Goal: Use online tool/utility: Use online tool/utility

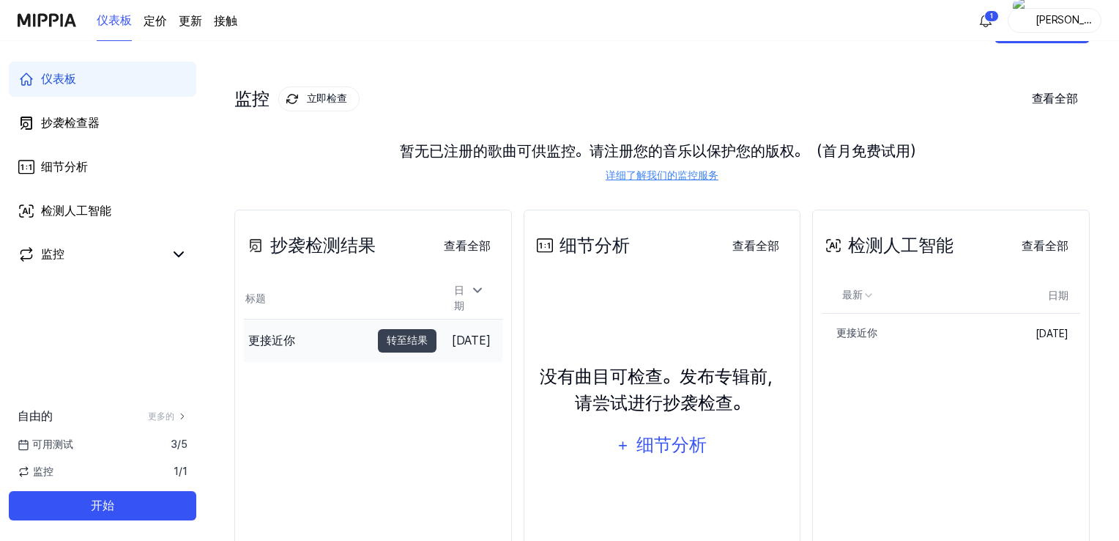
scroll to position [73, 0]
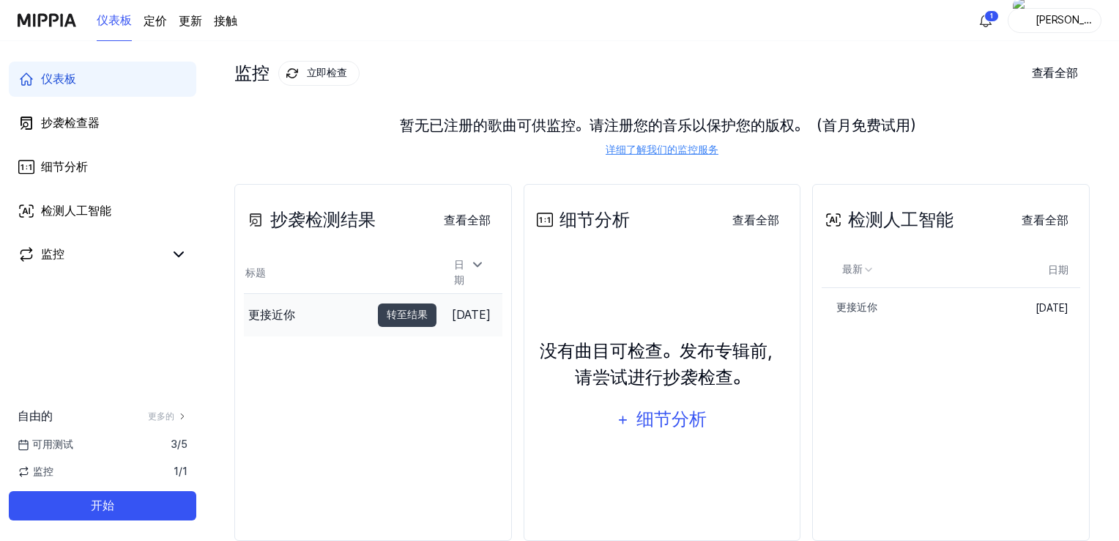
click at [275, 309] on font "更接近你" at bounding box center [271, 315] width 47 height 14
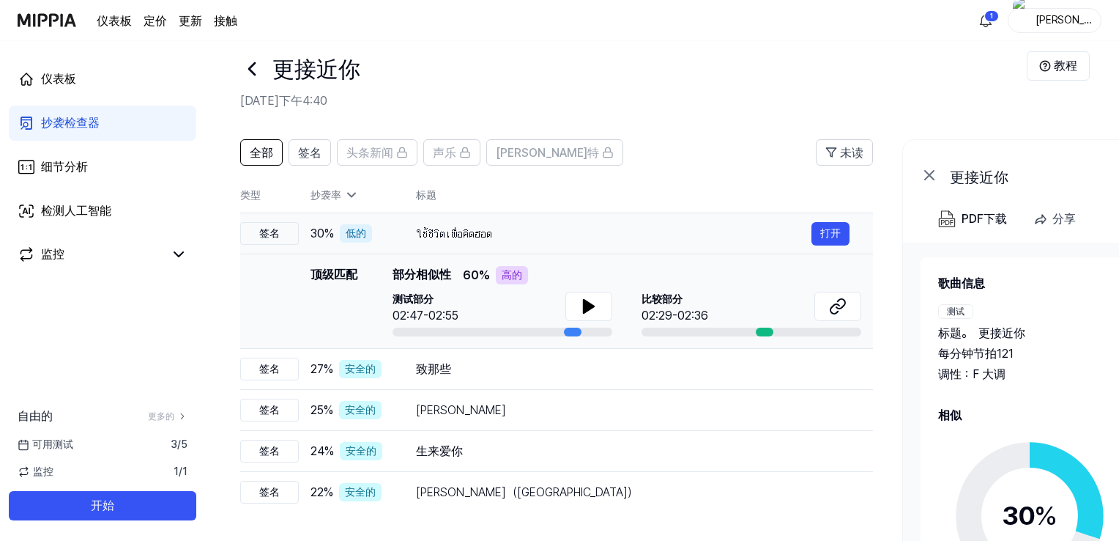
scroll to position [0, 0]
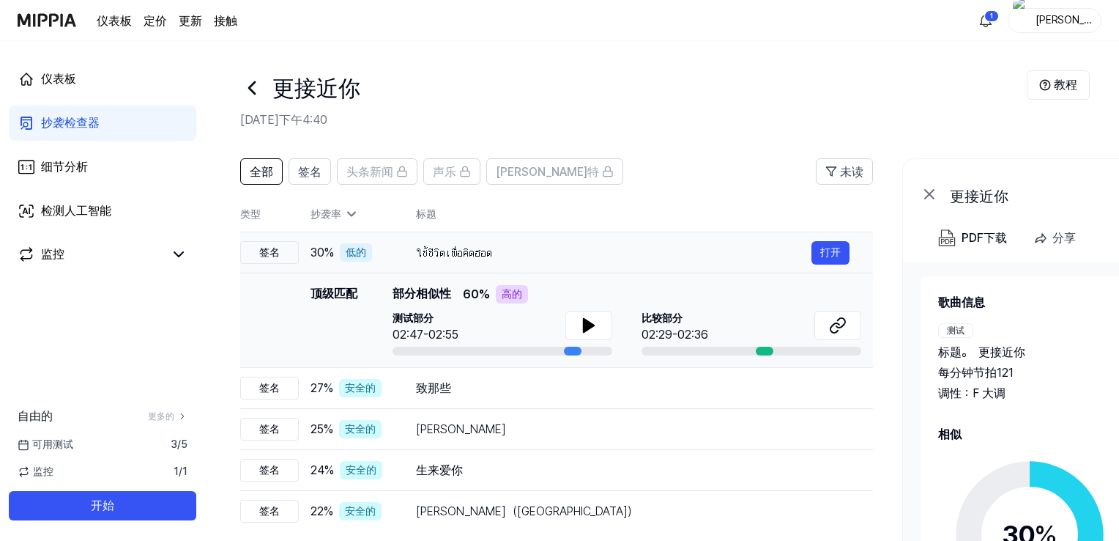
click at [478, 253] on font "ใช้ชีวิตเพื่อคิดฮอด" at bounding box center [454, 252] width 76 height 14
click at [474, 257] on font "ใช้ชีวิตเพื่อคิดฮอด" at bounding box center [454, 252] width 76 height 14
click at [423, 381] on font "致那些" at bounding box center [433, 388] width 35 height 14
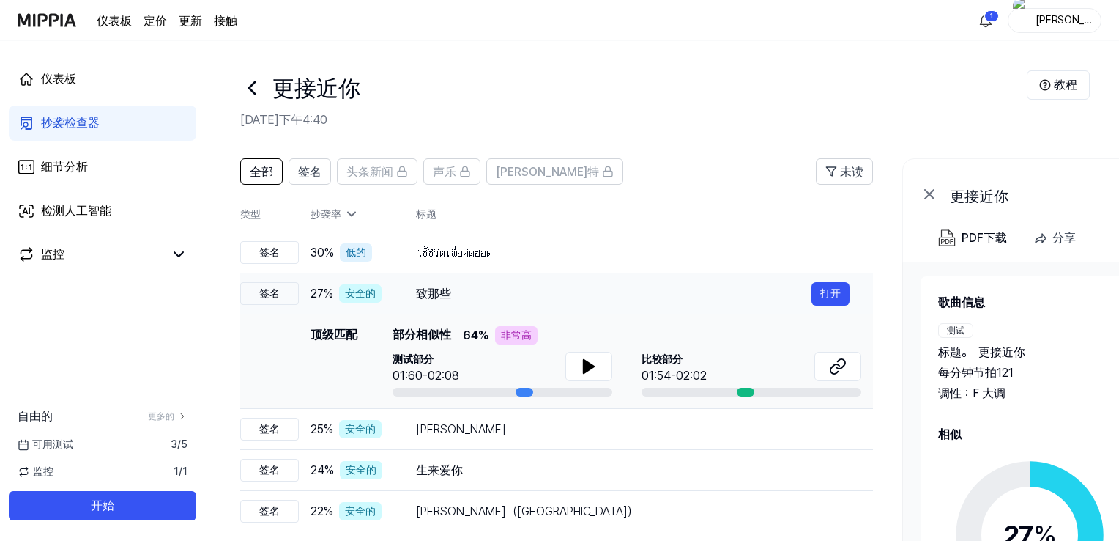
click at [431, 293] on font "致那些" at bounding box center [433, 293] width 35 height 14
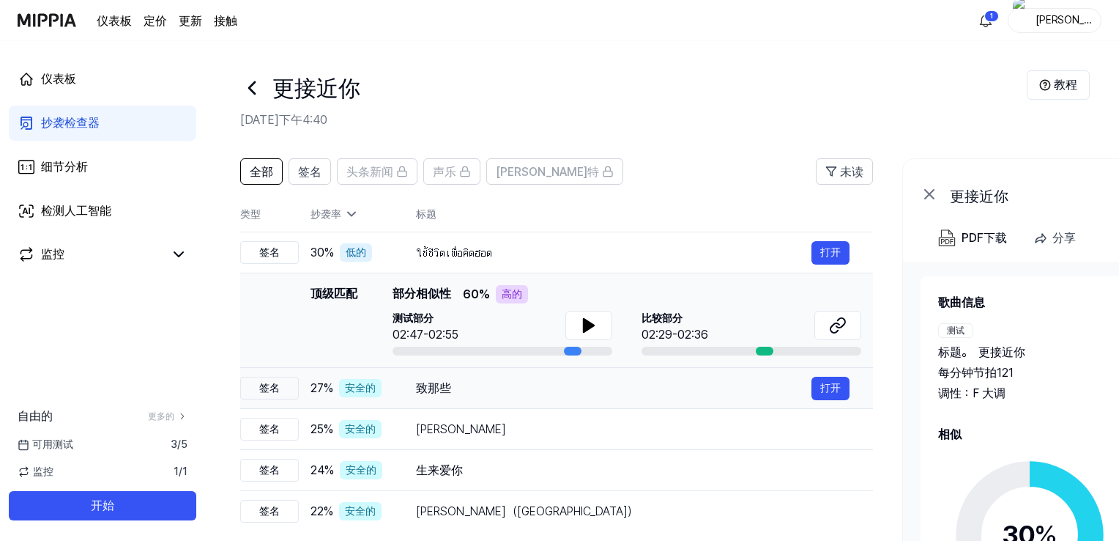
click at [407, 387] on td "致那些 打开" at bounding box center [633, 388] width 481 height 41
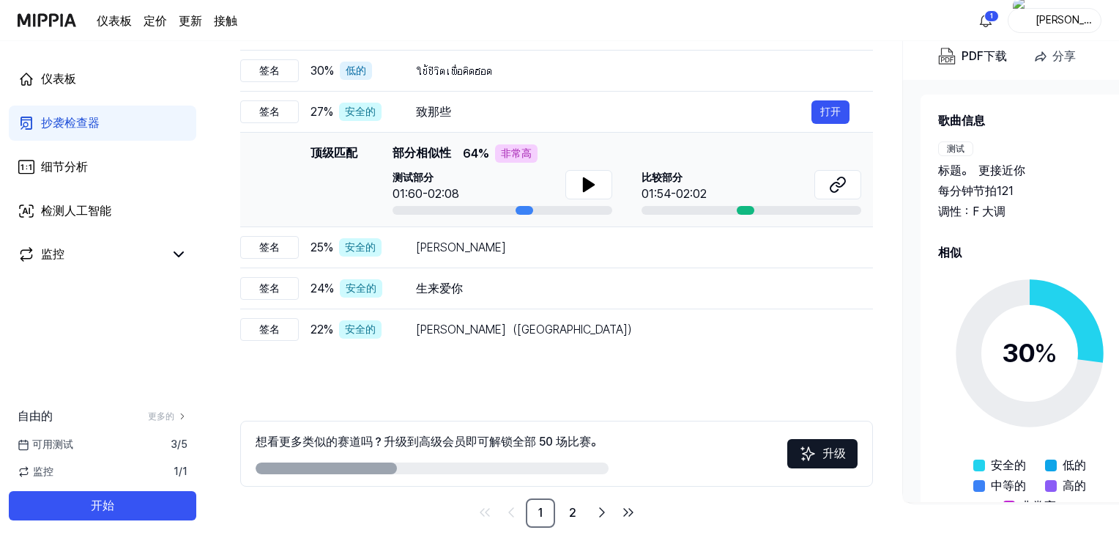
scroll to position [198, 0]
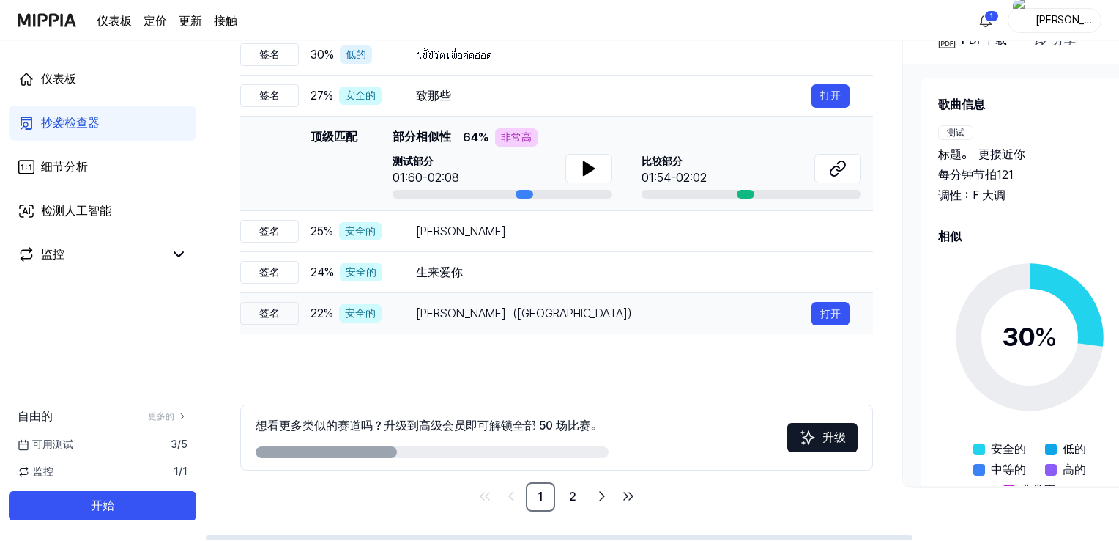
click at [448, 314] on font "[PERSON_NAME]（[GEOGRAPHIC_DATA]）" at bounding box center [527, 313] width 223 height 14
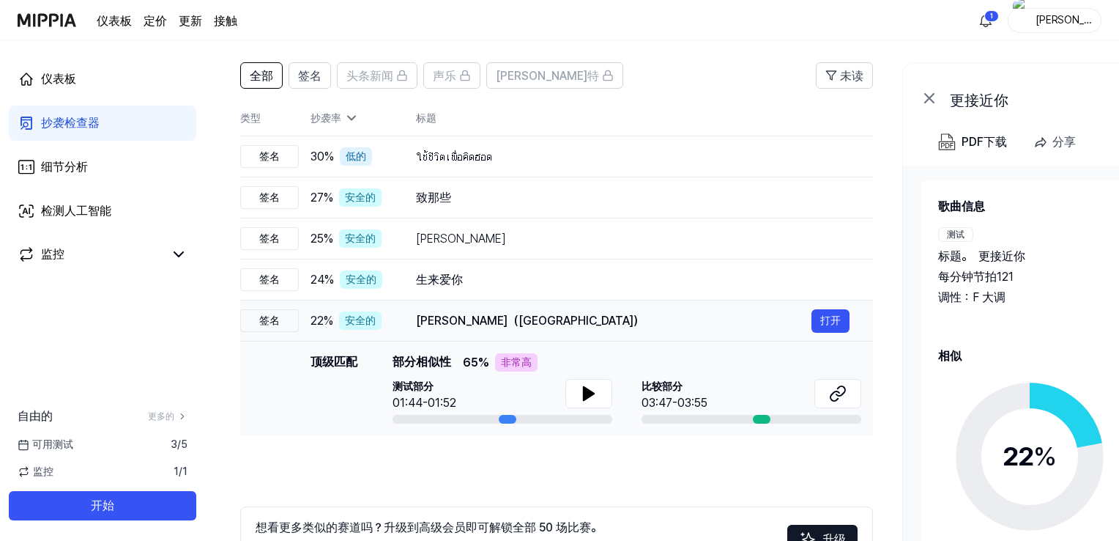
scroll to position [51, 0]
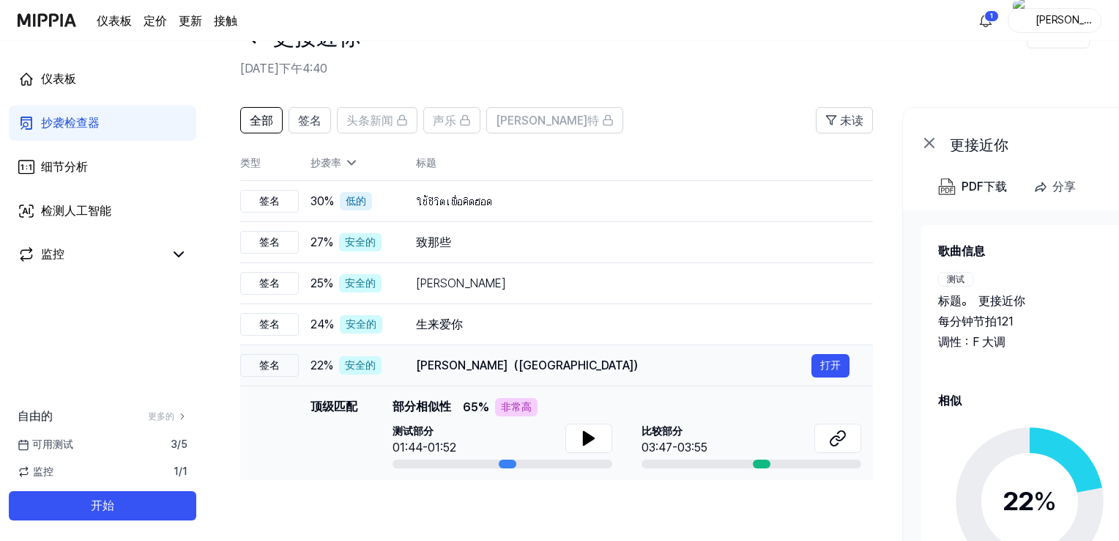
click at [463, 366] on font "[PERSON_NAME]（[GEOGRAPHIC_DATA]）" at bounding box center [530, 365] width 229 height 14
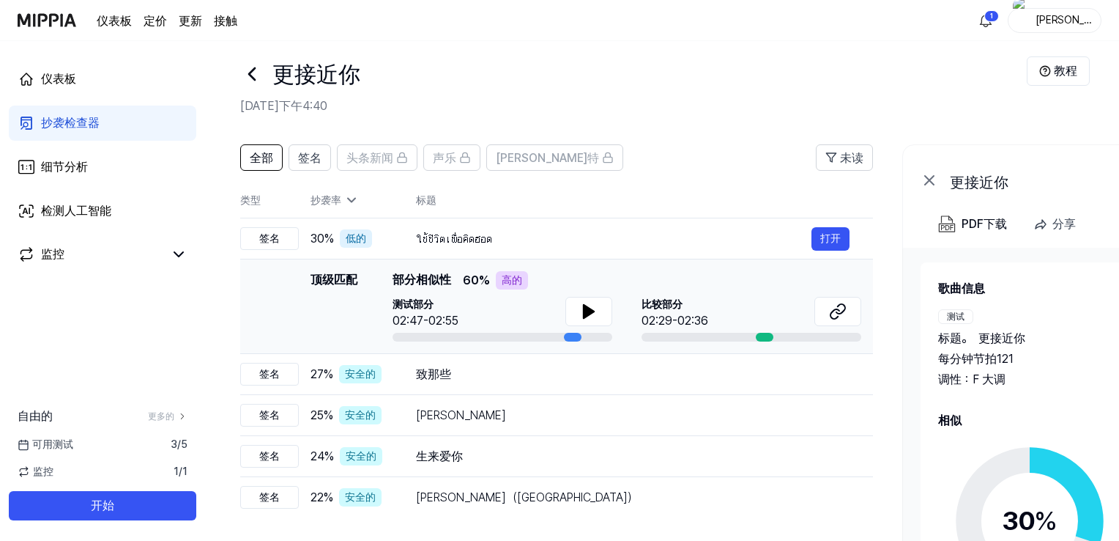
scroll to position [0, 0]
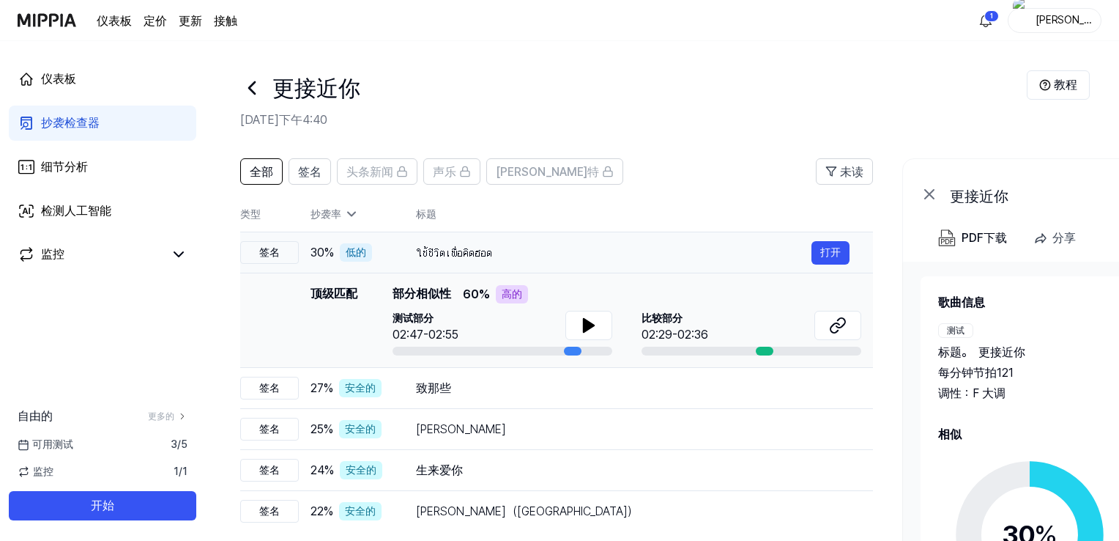
click at [456, 253] on font "ใช้ชีวิตเพื่อคิดฮอด" at bounding box center [454, 252] width 76 height 14
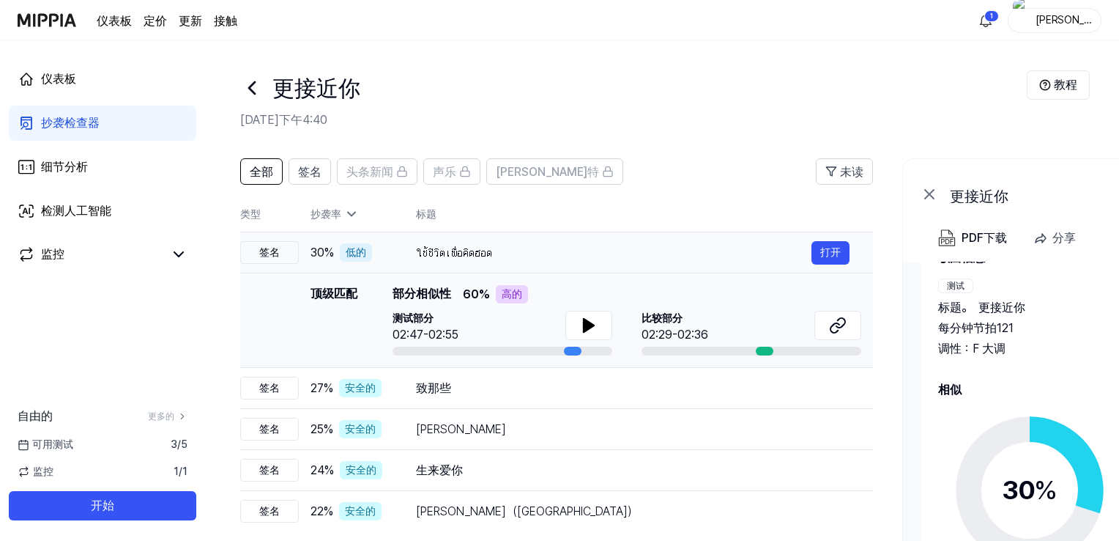
click at [551, 248] on div "ใช้ชีวิตเพื่อคิดฮอด" at bounding box center [614, 253] width 396 height 18
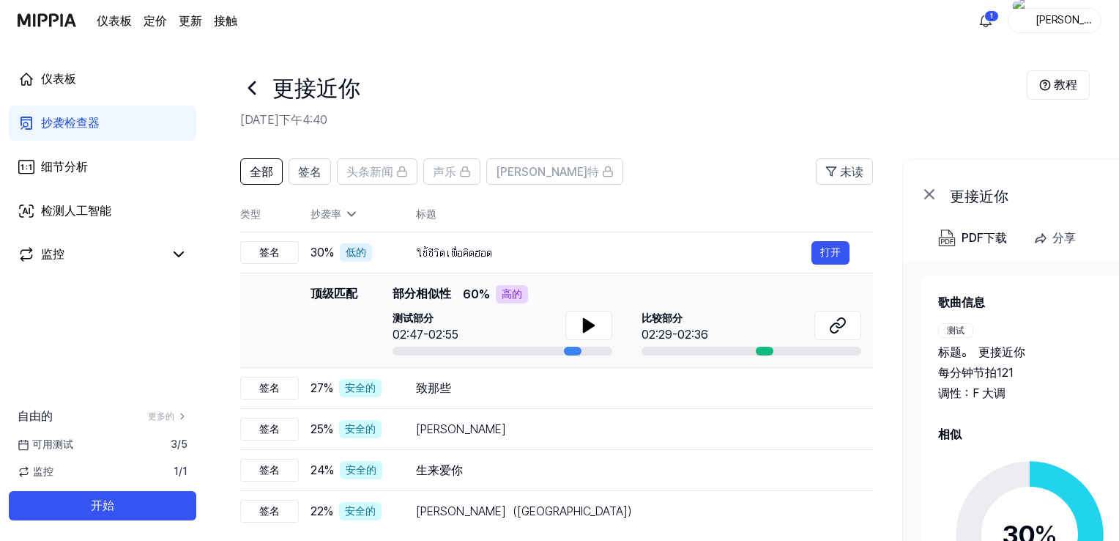
click at [102, 445] on div "可用测试 3 / 5" at bounding box center [102, 444] width 205 height 15
click at [55, 445] on font "可用测试" at bounding box center [52, 444] width 41 height 12
click at [177, 446] on font "/" at bounding box center [179, 444] width 4 height 12
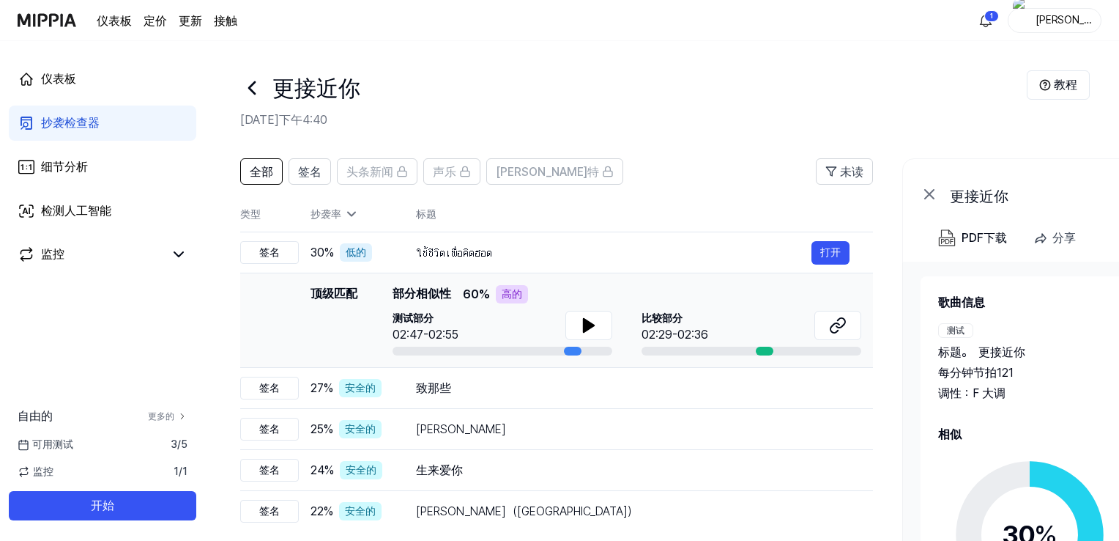
click at [169, 414] on font "更多的" at bounding box center [161, 416] width 26 height 10
click at [161, 411] on font "更多的" at bounding box center [161, 416] width 26 height 10
click at [160, 418] on font "更多的" at bounding box center [161, 416] width 26 height 10
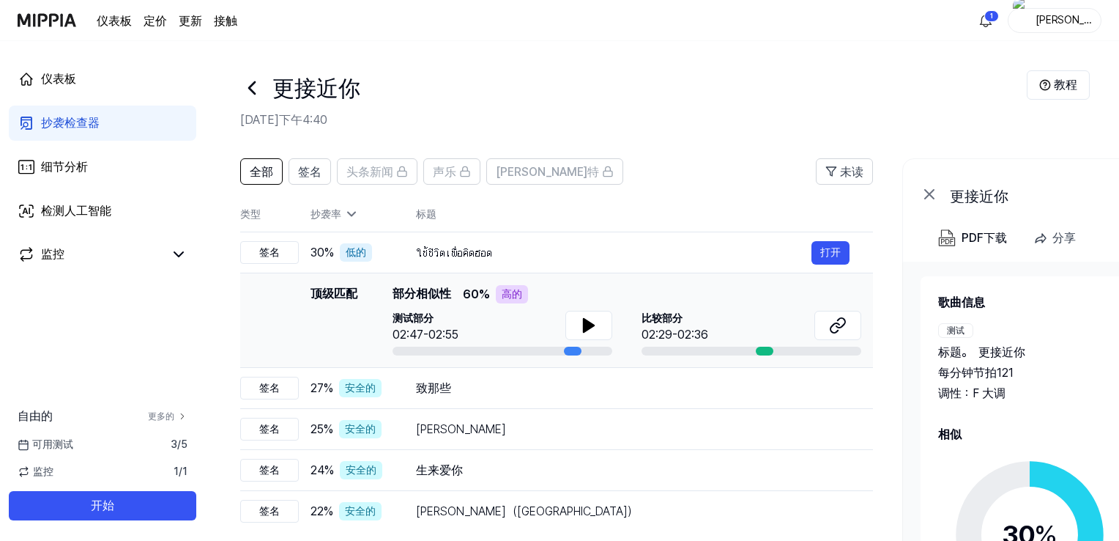
click at [160, 418] on font "更多的" at bounding box center [161, 416] width 26 height 10
click at [171, 450] on span "3 / 5" at bounding box center [179, 444] width 17 height 15
click at [176, 164] on link "细节分析" at bounding box center [103, 166] width 188 height 35
click at [59, 86] on font "仪表板" at bounding box center [58, 79] width 35 height 14
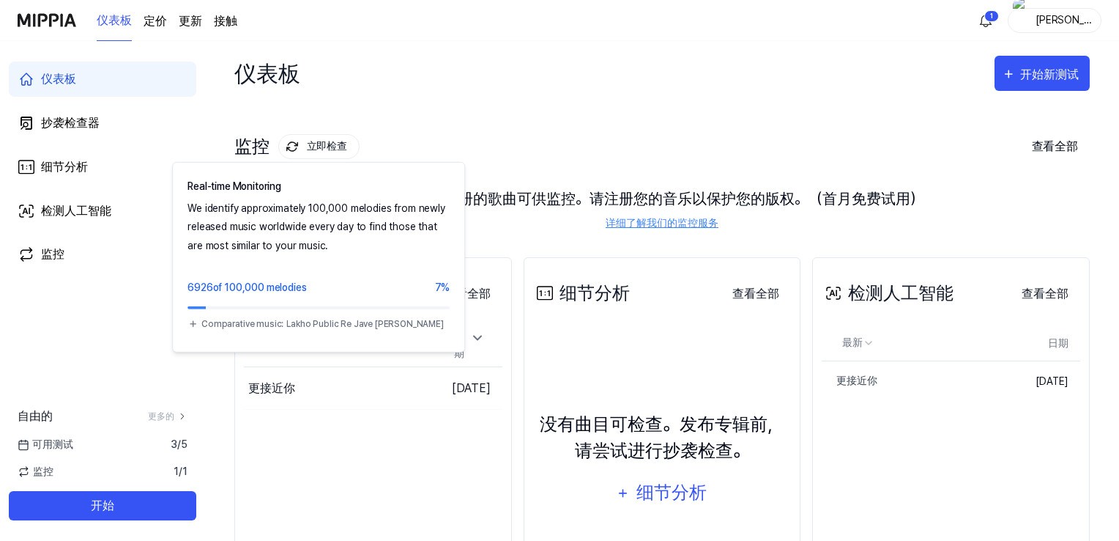
click at [324, 144] on font "立即检查" at bounding box center [327, 146] width 40 height 12
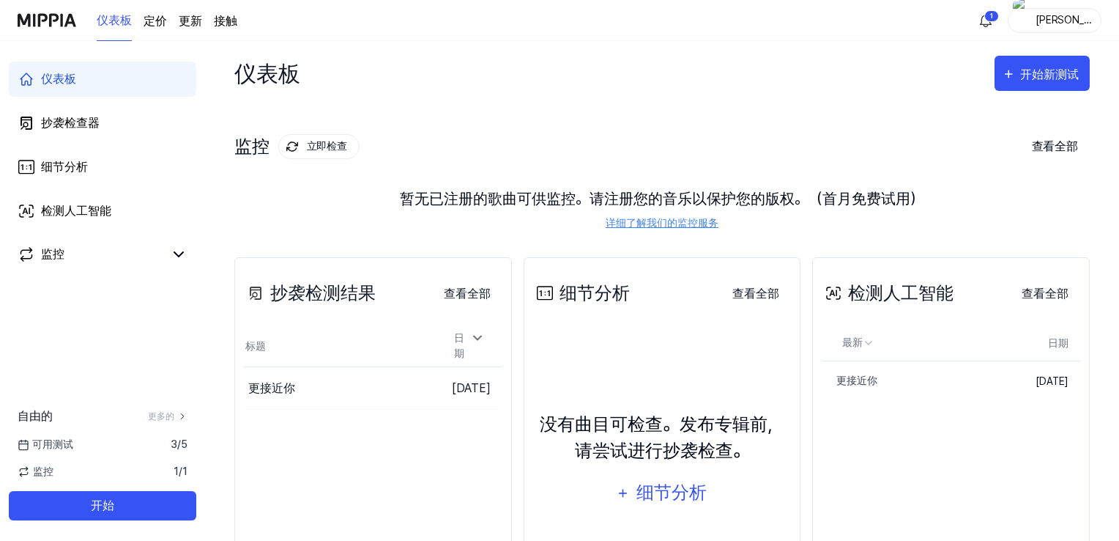
click at [295, 142] on img at bounding box center [291, 146] width 17 height 17
click at [111, 449] on div "可用测试 3 / 5" at bounding box center [102, 444] width 205 height 15
drag, startPoint x: 111, startPoint y: 449, endPoint x: 77, endPoint y: 452, distance: 34.6
click at [97, 451] on div "可用测试 3 / 5" at bounding box center [102, 444] width 205 height 15
click at [49, 451] on font "可用测试" at bounding box center [52, 444] width 41 height 15
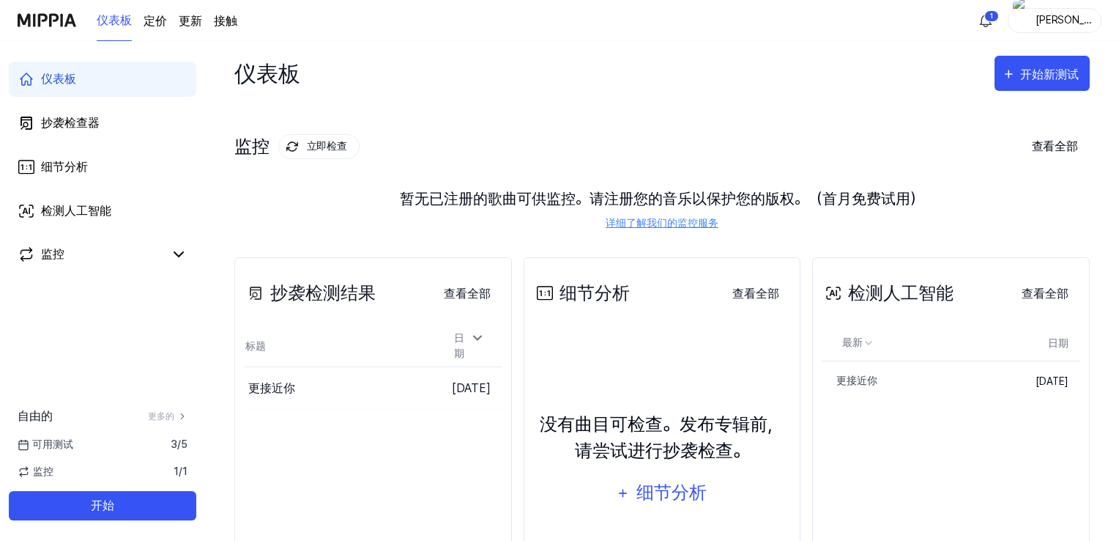
click at [47, 444] on font "可用测试" at bounding box center [52, 444] width 41 height 12
drag, startPoint x: 44, startPoint y: 440, endPoint x: 29, endPoint y: 440, distance: 14.6
click at [42, 440] on font "可用测试" at bounding box center [52, 444] width 41 height 12
drag, startPoint x: 27, startPoint y: 440, endPoint x: 20, endPoint y: 447, distance: 9.9
click at [25, 442] on icon at bounding box center [24, 445] width 12 height 12
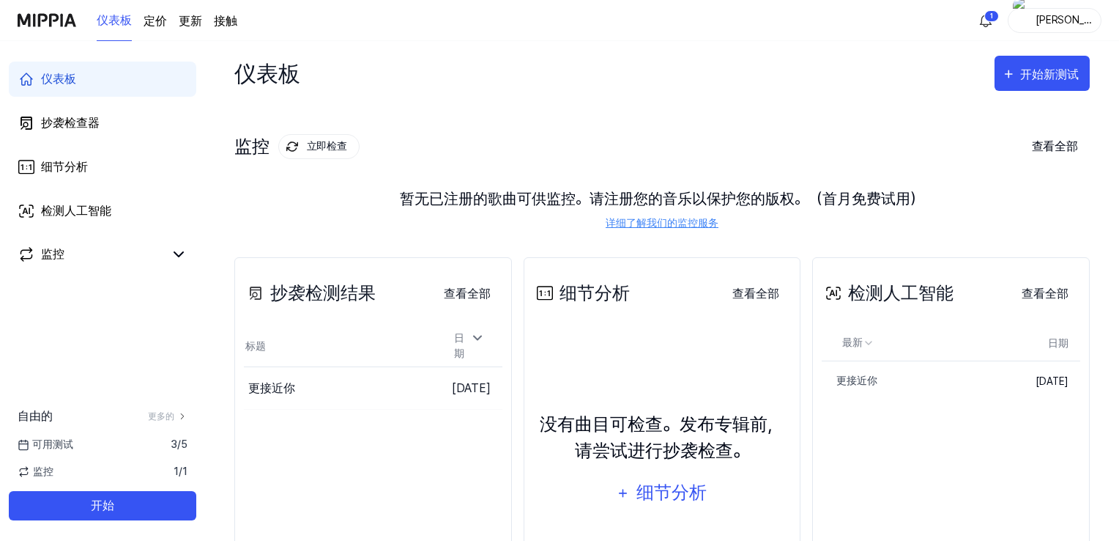
click at [20, 447] on icon at bounding box center [24, 445] width 12 height 12
click at [20, 446] on icon at bounding box center [24, 445] width 12 height 12
click at [20, 444] on icon at bounding box center [24, 445] width 12 height 12
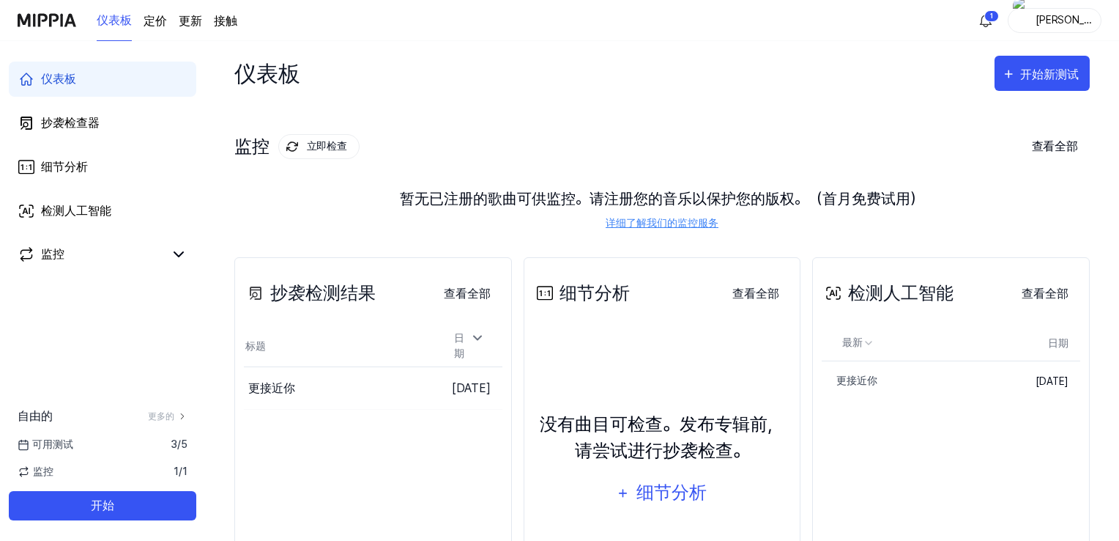
drag, startPoint x: 141, startPoint y: 443, endPoint x: 170, endPoint y: 446, distance: 29.4
click at [146, 443] on div "可用测试 3 / 5" at bounding box center [102, 444] width 205 height 15
click at [174, 446] on font "3" at bounding box center [174, 444] width 7 height 12
click at [172, 415] on font "更多的" at bounding box center [161, 416] width 26 height 10
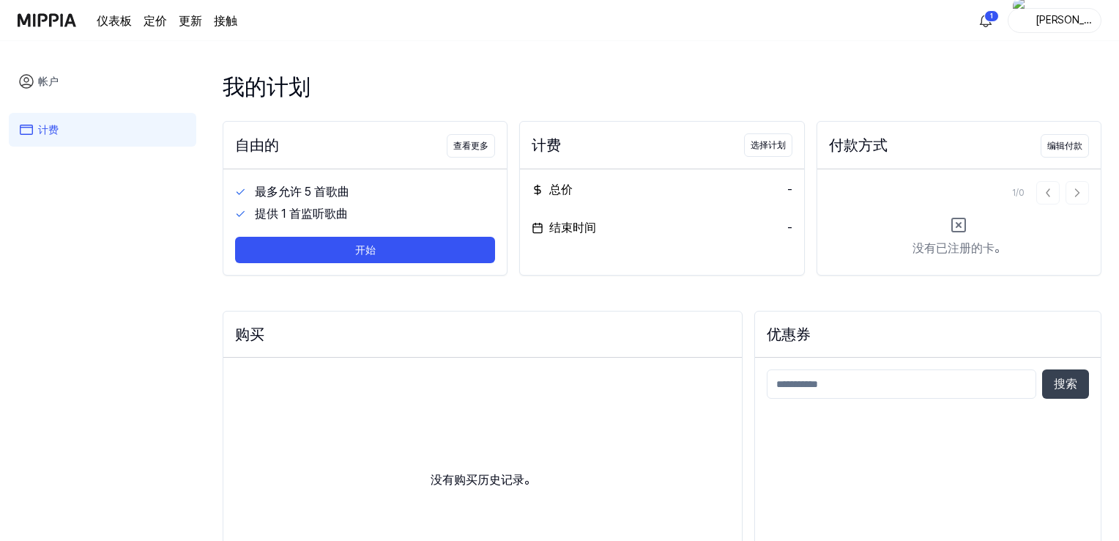
click at [484, 51] on div "我的计划 自由的 查看更多 最多允许 5 首歌曲 提供 1 首监听歌曲 开始 计费 选择计划 总价 - 结束时间 - 付款方式 编辑付款 1 / 0 没有已注…" at bounding box center [662, 291] width 914 height 500
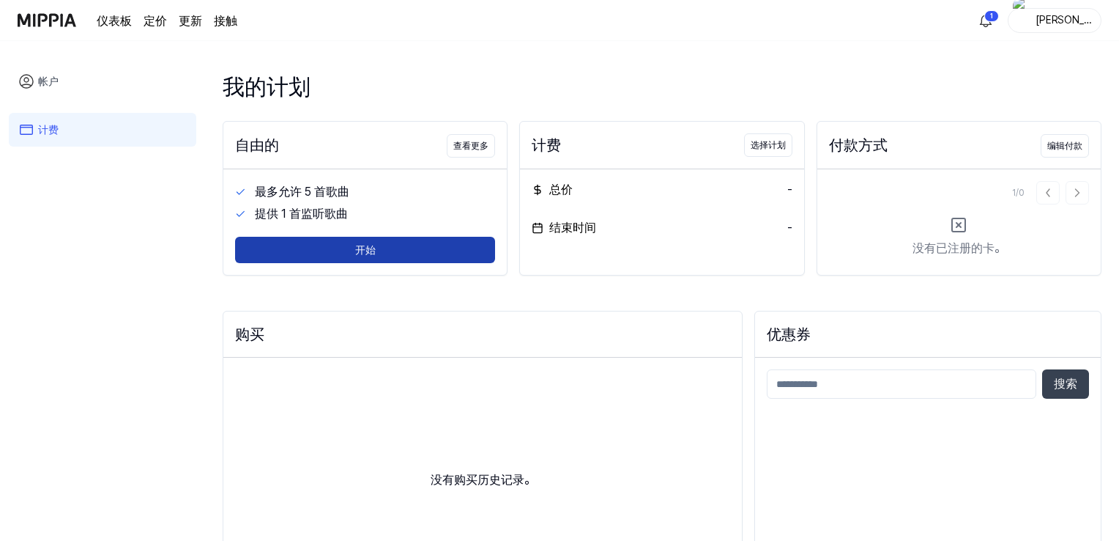
click at [372, 248] on font "开始" at bounding box center [365, 250] width 21 height 12
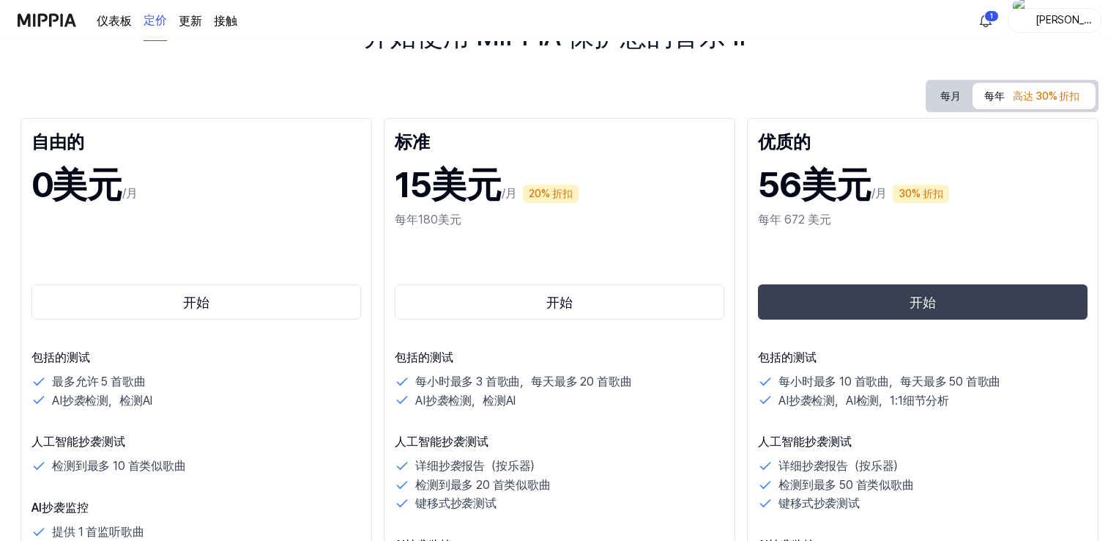
scroll to position [146, 0]
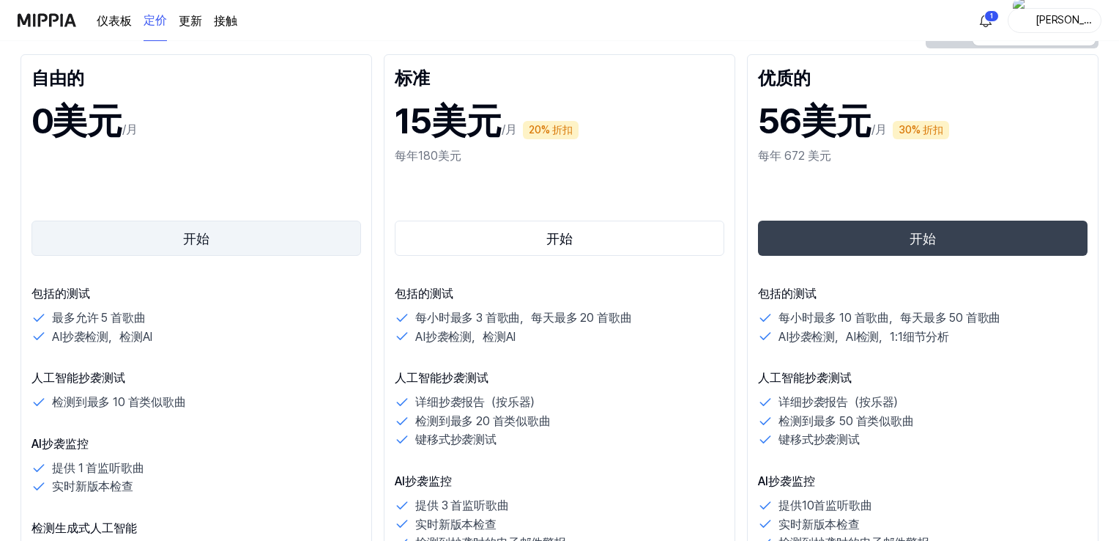
click at [193, 232] on font "开始" at bounding box center [196, 238] width 26 height 15
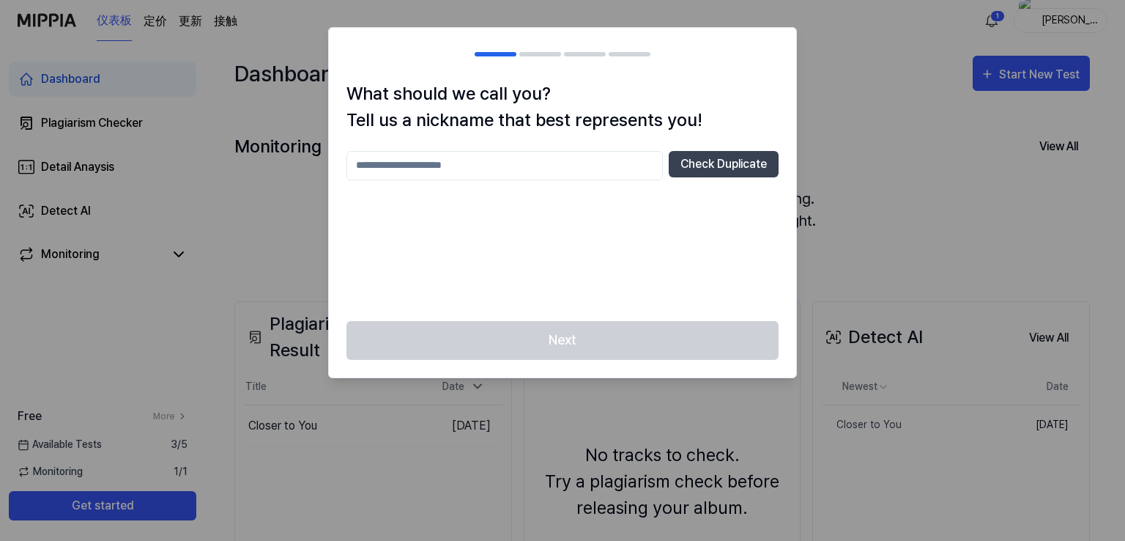
click at [409, 171] on input "text" at bounding box center [504, 165] width 316 height 29
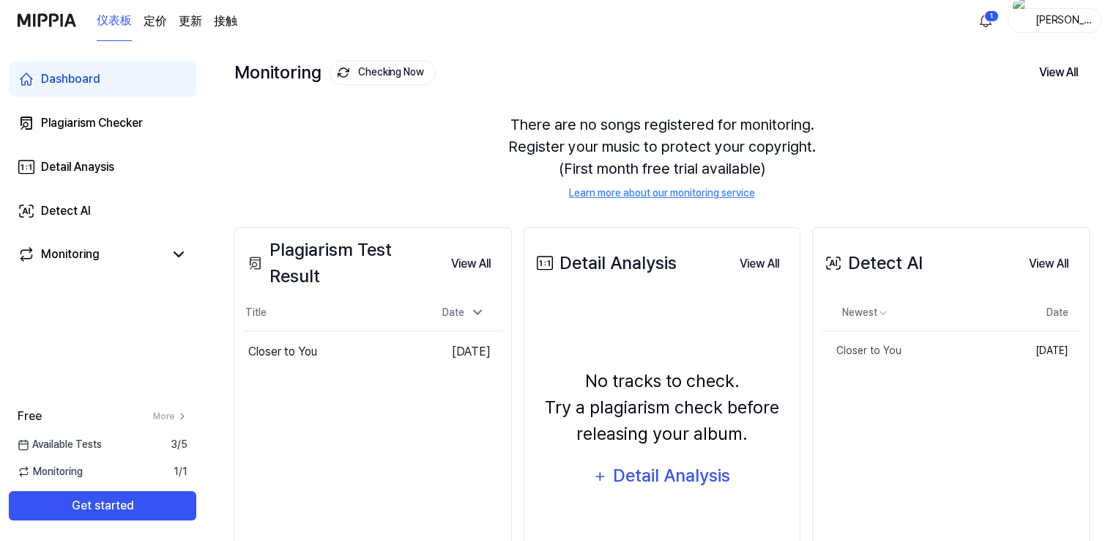
scroll to position [103, 0]
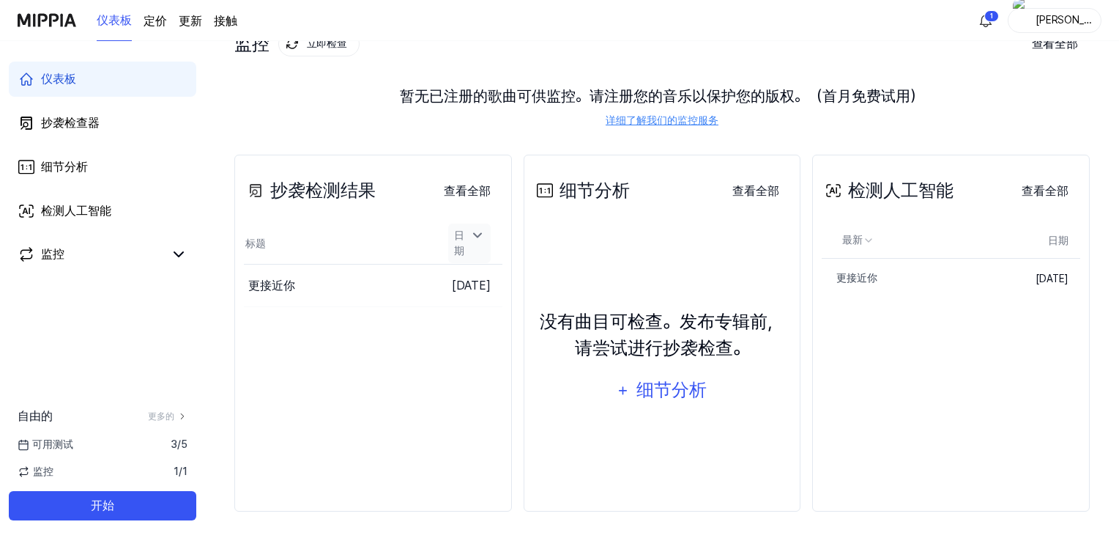
click at [466, 240] on div "日期" at bounding box center [469, 243] width 42 height 40
click at [470, 244] on icon at bounding box center [477, 251] width 15 height 15
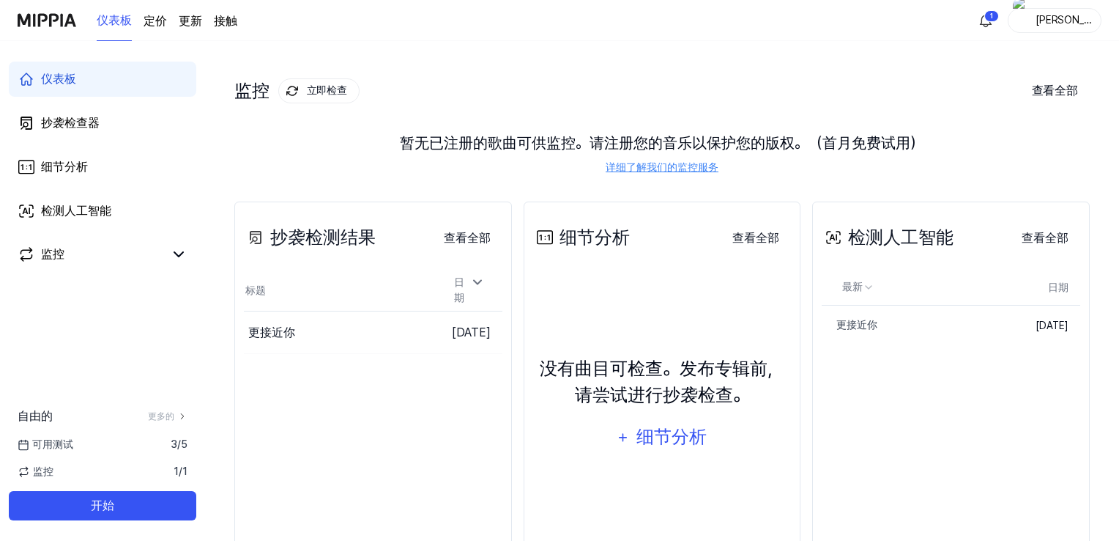
scroll to position [0, 0]
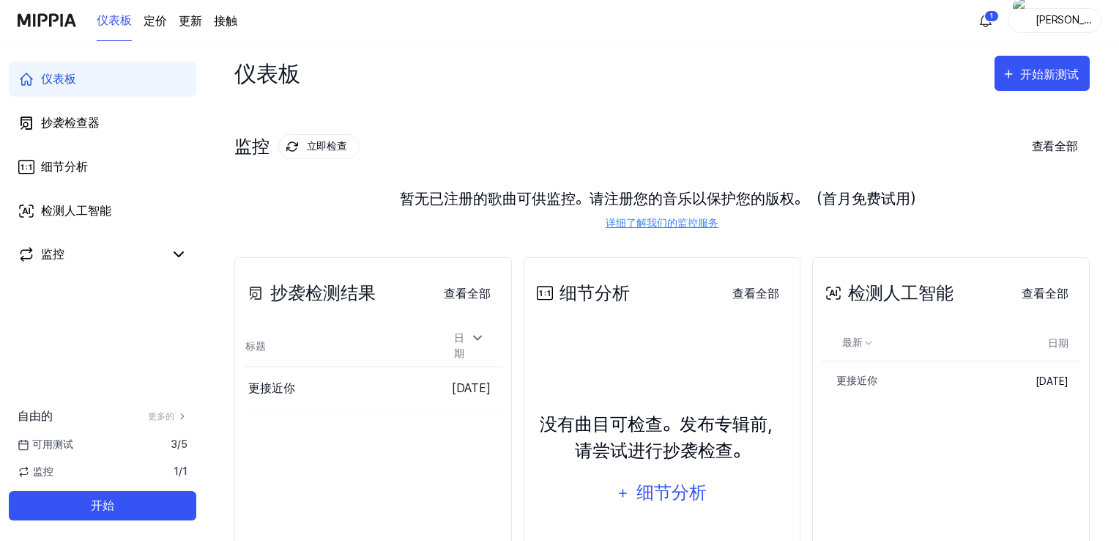
click at [255, 146] on font "监控" at bounding box center [251, 146] width 35 height 21
click at [1029, 75] on font "开始新测试" at bounding box center [1049, 74] width 59 height 14
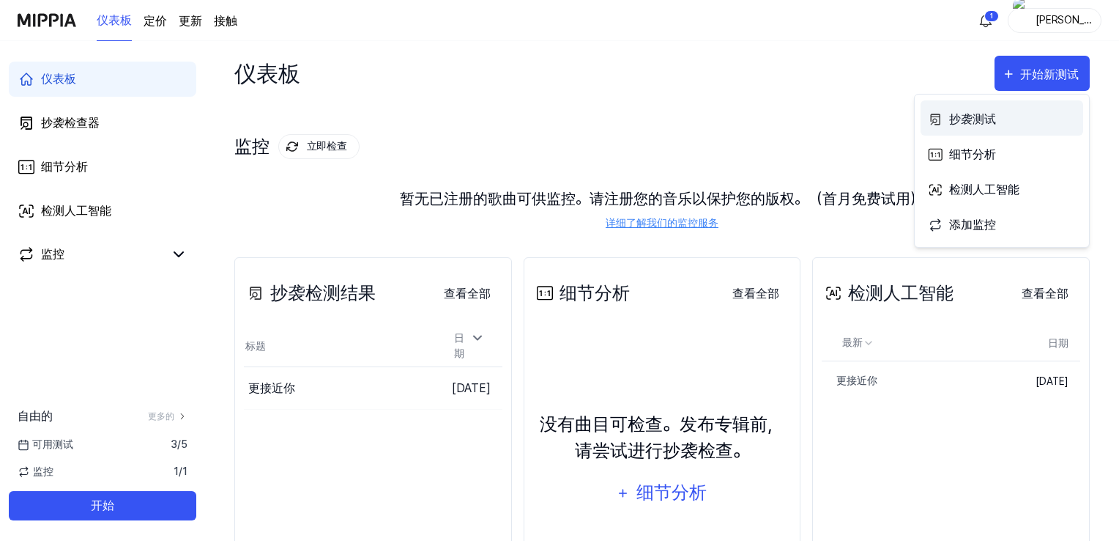
click at [988, 119] on font "抄袭测试" at bounding box center [972, 119] width 47 height 14
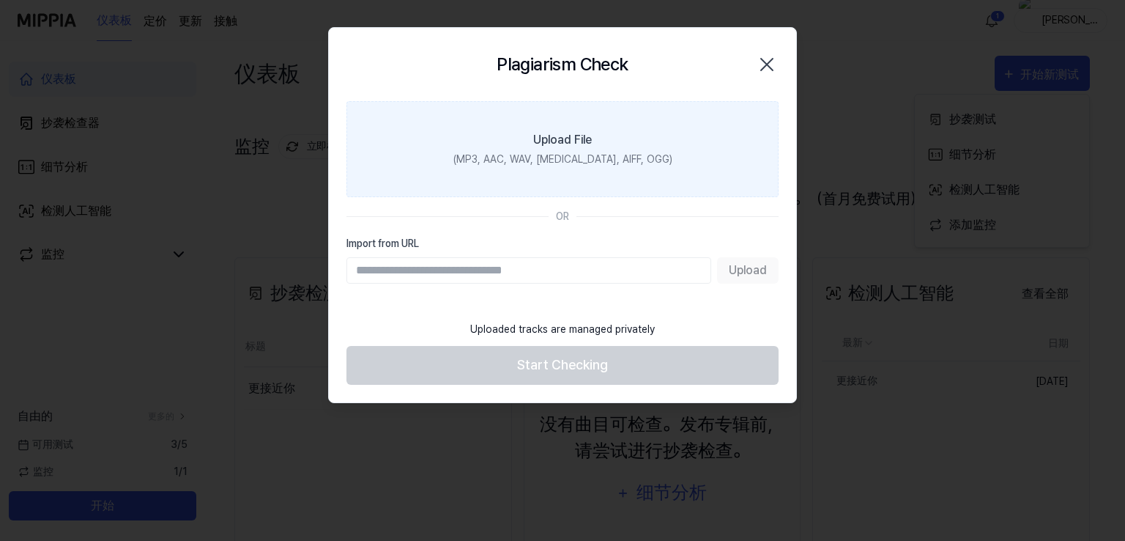
click at [554, 150] on label "Upload File (MP3, AAC, WAV, [MEDICAL_DATA], AIFF, OGG)" at bounding box center [562, 149] width 432 height 96
click at [0, 0] on input "Upload File (MP3, AAC, WAV, [MEDICAL_DATA], AIFF, OGG)" at bounding box center [0, 0] width 0 height 0
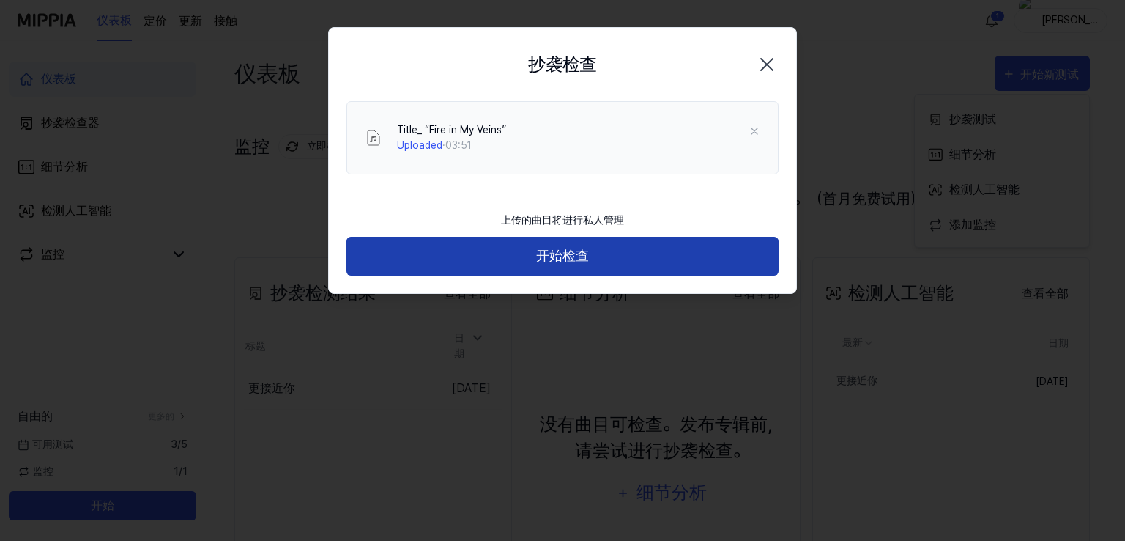
click at [569, 256] on font "开始检查" at bounding box center [562, 255] width 53 height 15
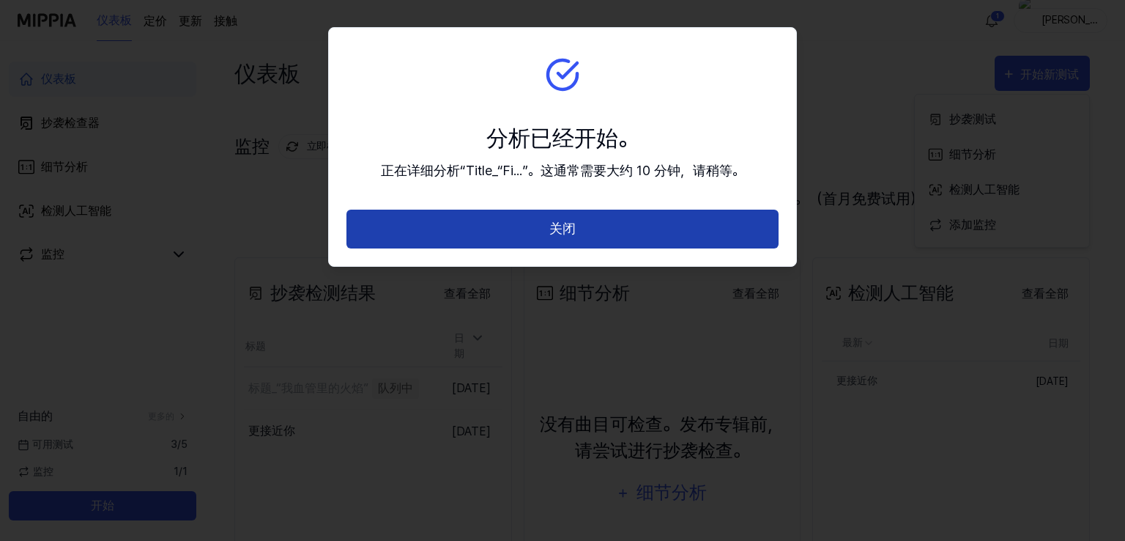
click at [548, 236] on button "关闭" at bounding box center [562, 228] width 432 height 39
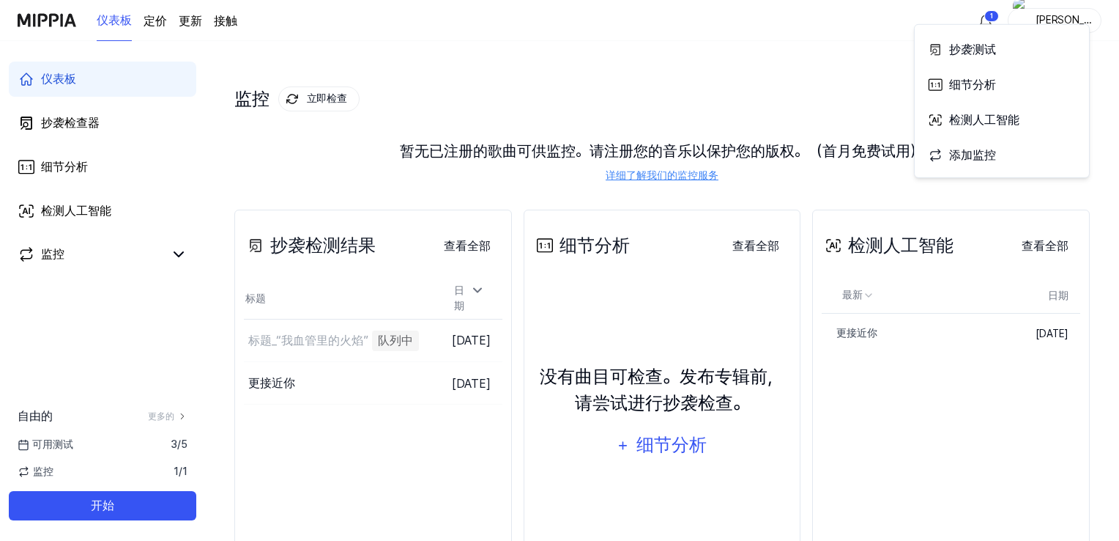
scroll to position [73, 0]
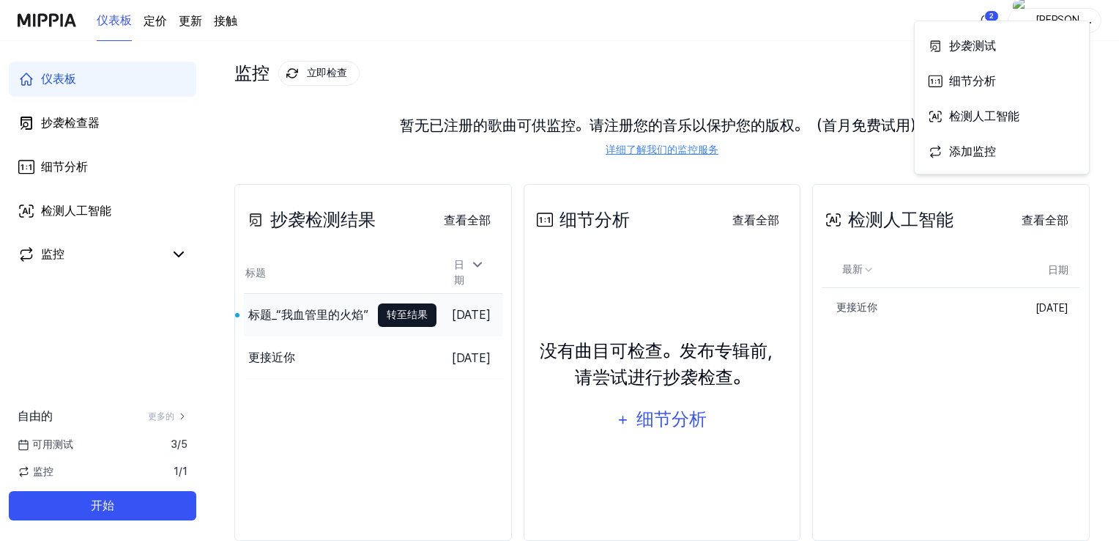
click at [387, 309] on font "转至结果" at bounding box center [407, 314] width 41 height 12
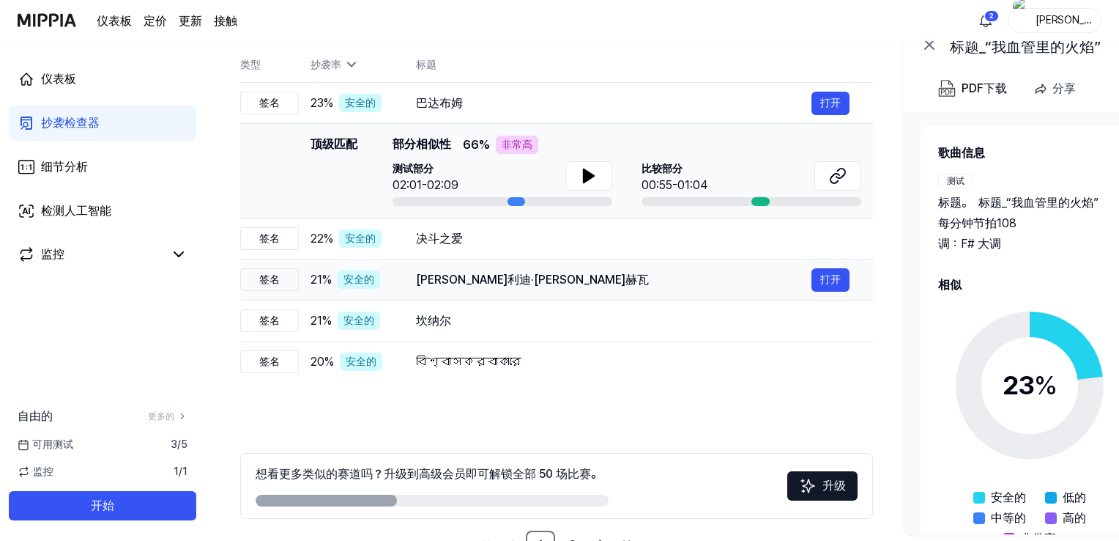
scroll to position [125, 0]
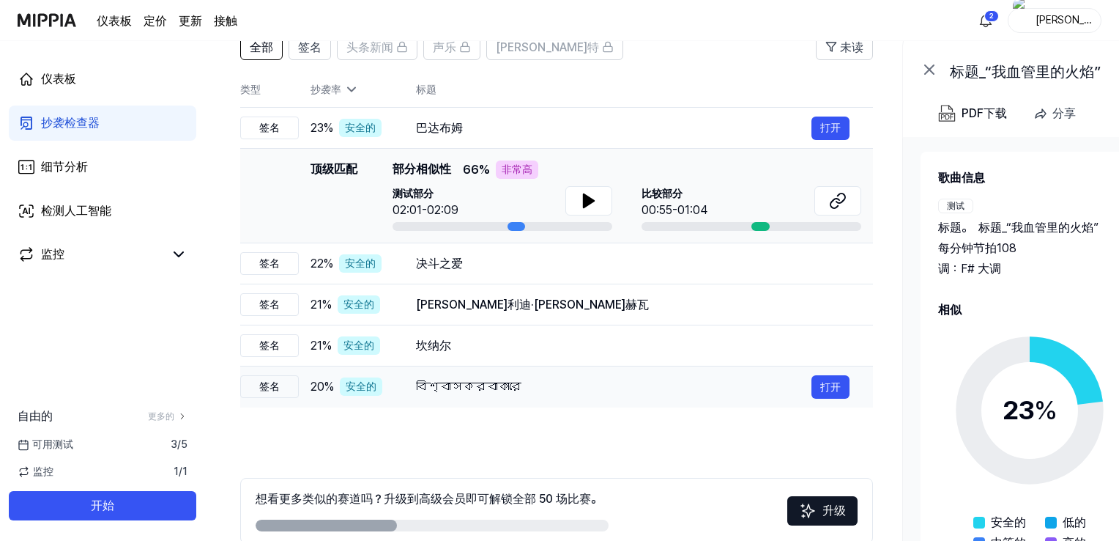
click at [449, 387] on font "বিশ্বাসকরবাকারে" at bounding box center [468, 386] width 105 height 14
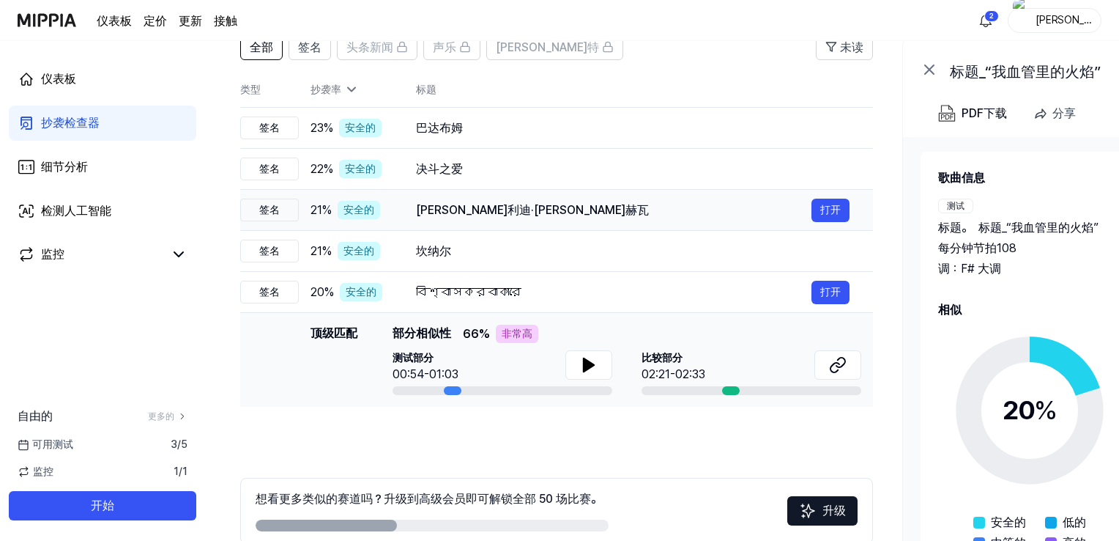
click at [462, 293] on font "বিশ্বাসকরবাকারে" at bounding box center [468, 292] width 105 height 14
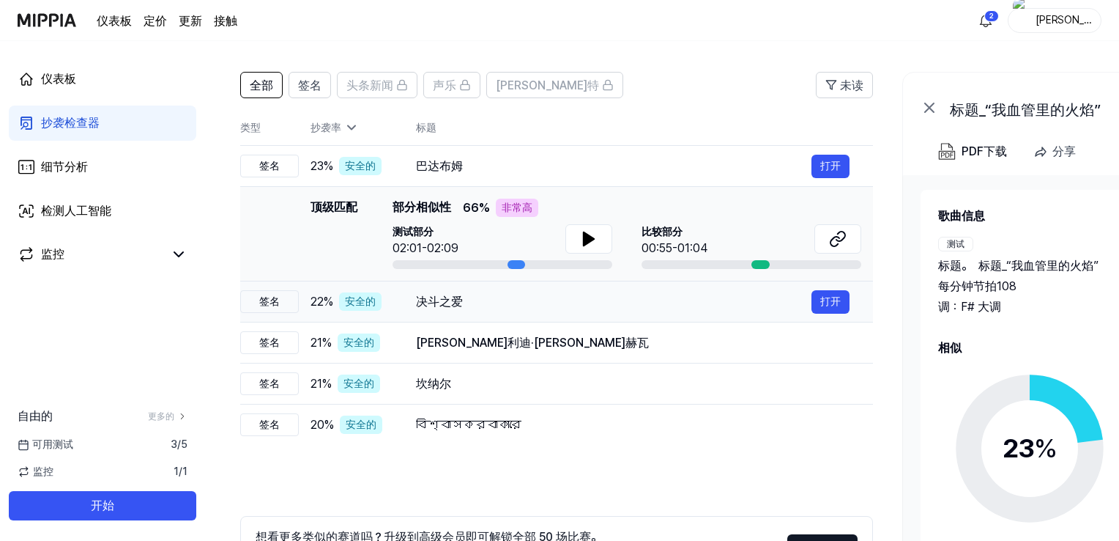
scroll to position [51, 0]
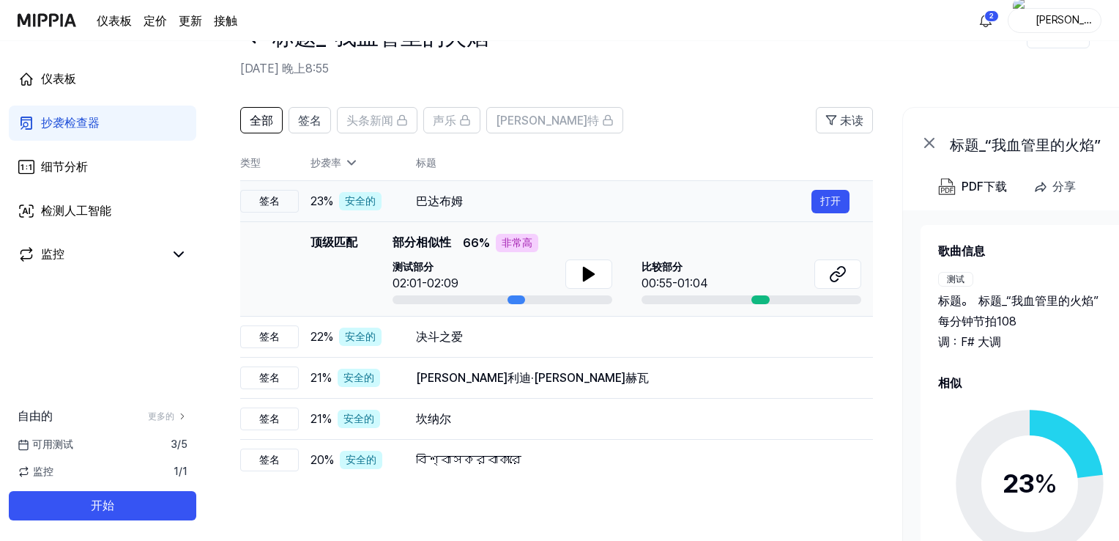
click at [457, 201] on font "巴达布姆" at bounding box center [439, 201] width 47 height 14
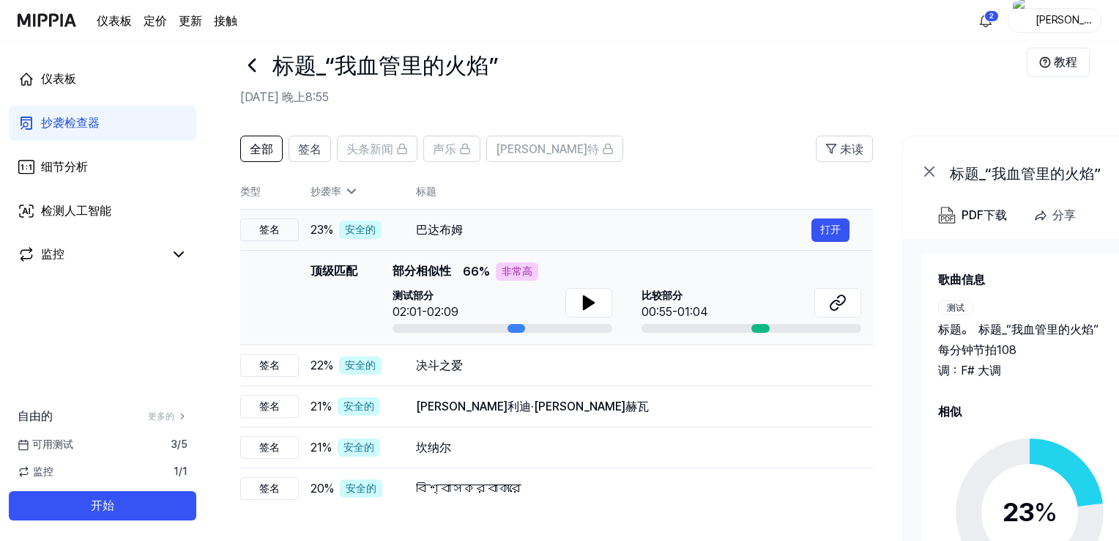
scroll to position [0, 0]
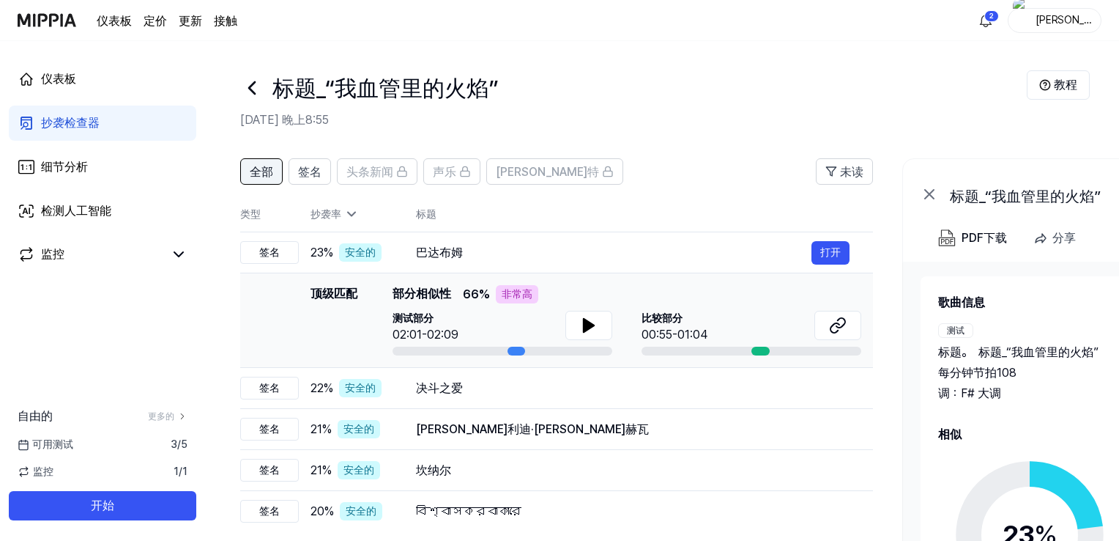
click at [260, 174] on font "全部" at bounding box center [261, 172] width 23 height 14
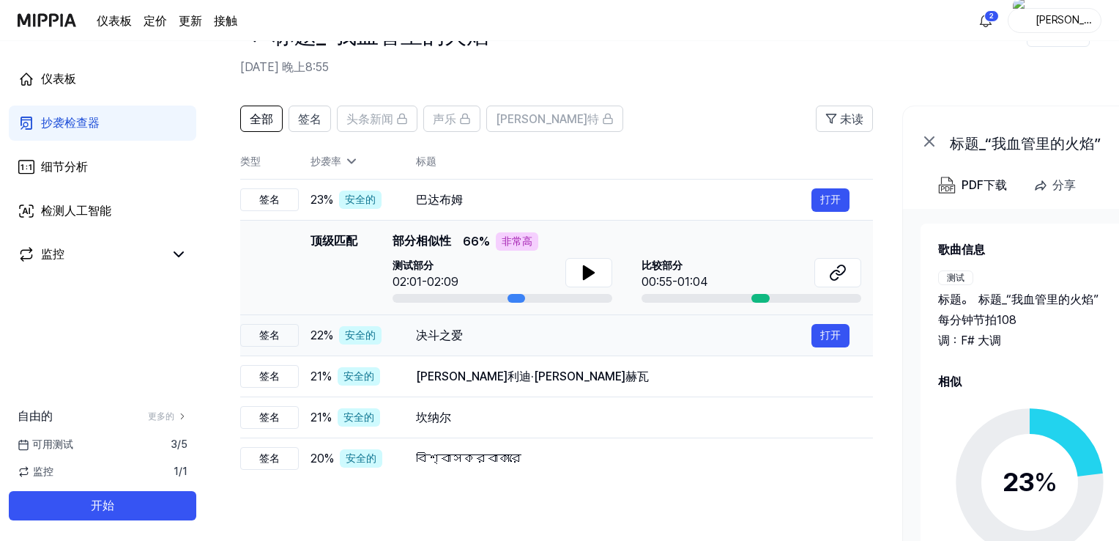
scroll to position [73, 0]
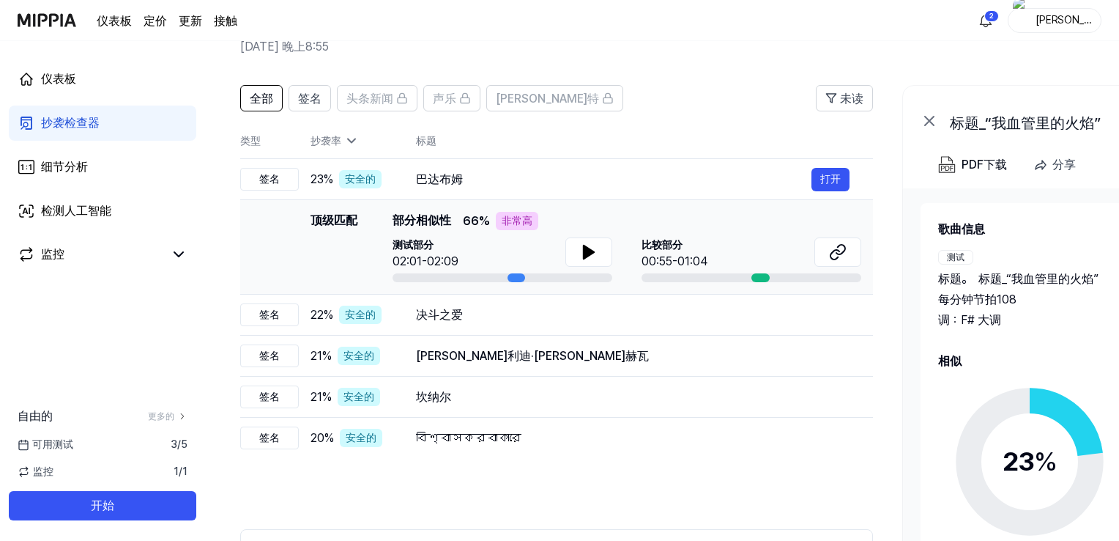
click at [350, 144] on icon at bounding box center [351, 140] width 15 height 15
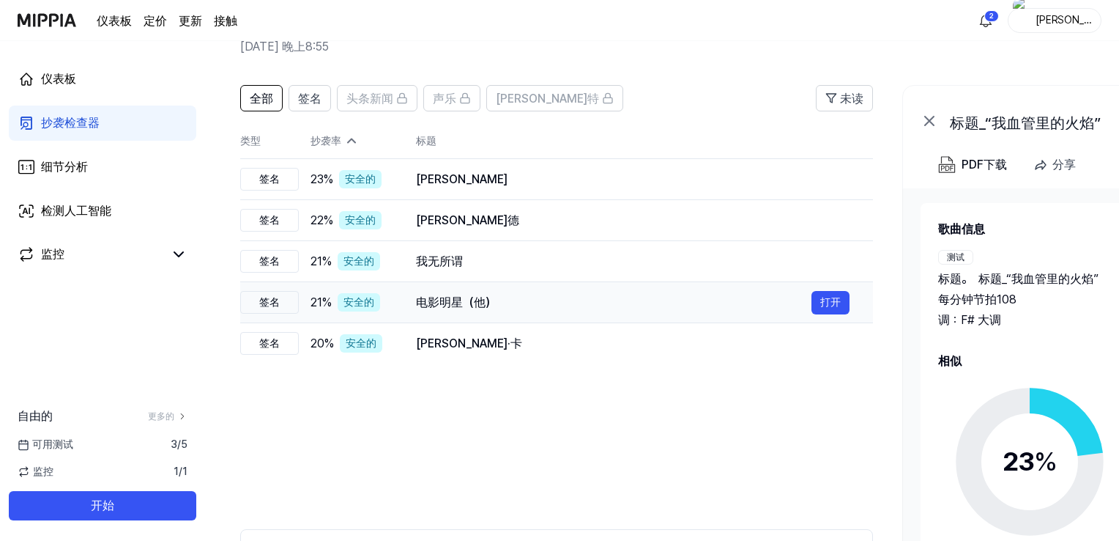
click at [419, 303] on font "电影明星（他）" at bounding box center [456, 302] width 81 height 14
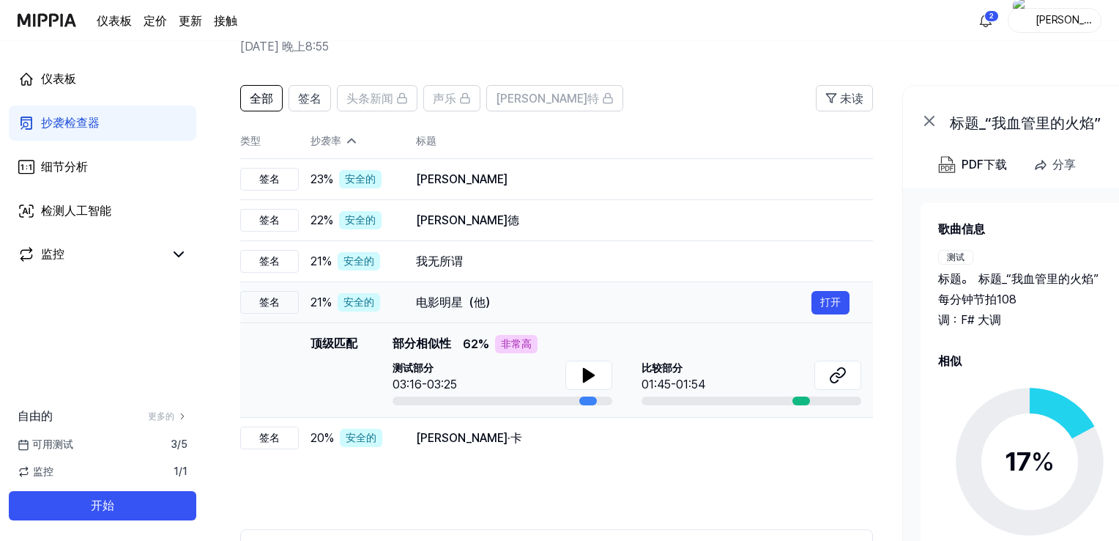
click at [433, 297] on font "电影明星（他）" at bounding box center [456, 302] width 81 height 14
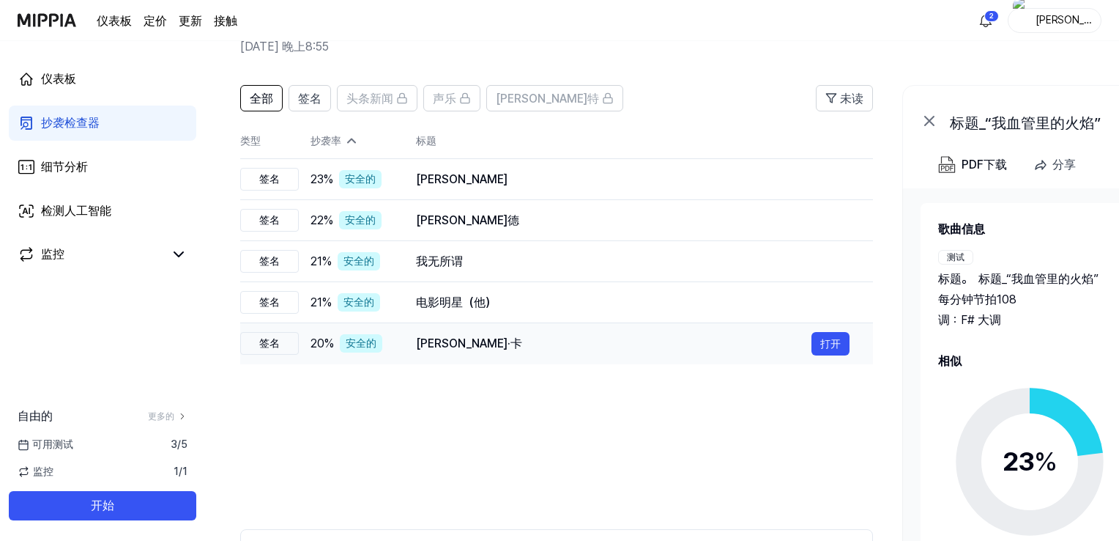
click at [433, 344] on font "[PERSON_NAME]·卡" at bounding box center [469, 343] width 106 height 14
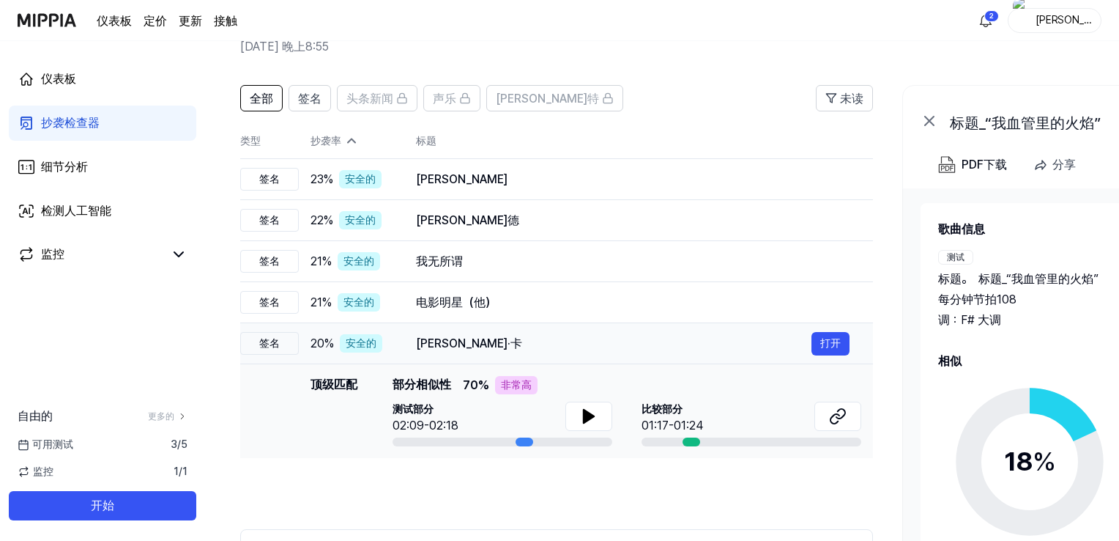
click at [432, 341] on font "[PERSON_NAME]·卡" at bounding box center [469, 343] width 106 height 14
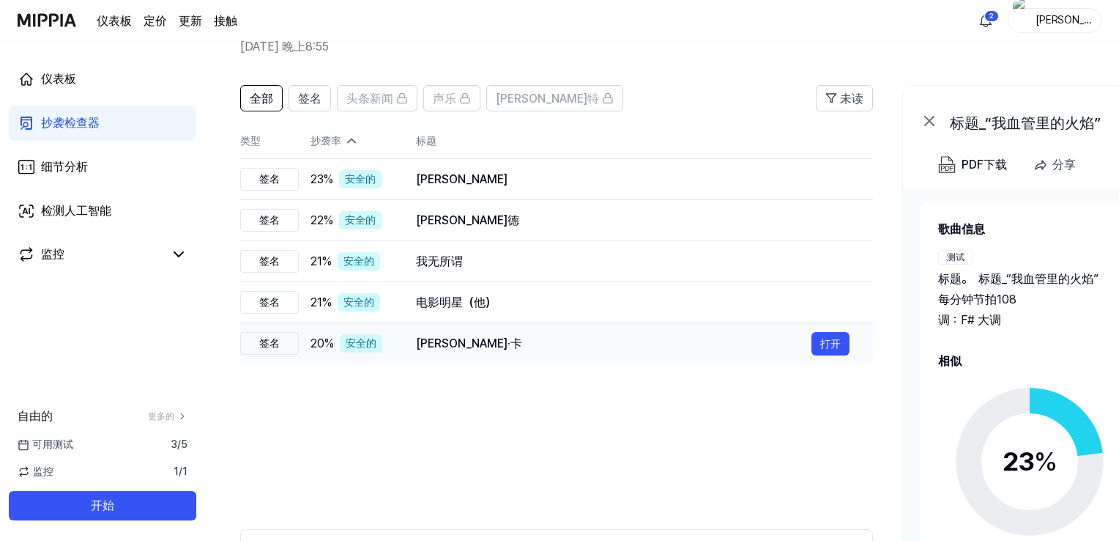
click at [432, 341] on font "[PERSON_NAME]·卡" at bounding box center [469, 343] width 106 height 14
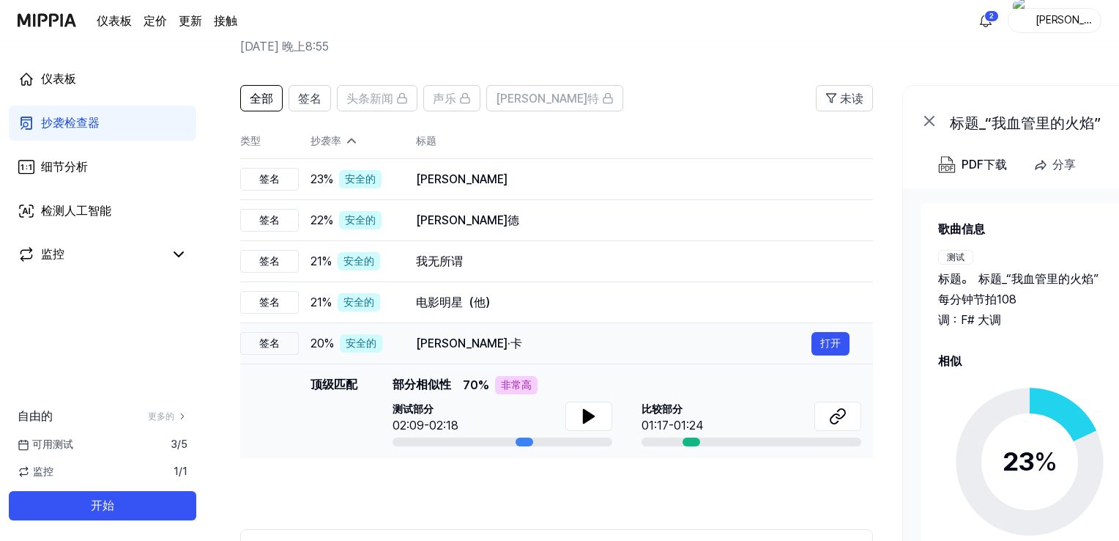
click at [432, 341] on font "[PERSON_NAME]·卡" at bounding box center [469, 343] width 106 height 14
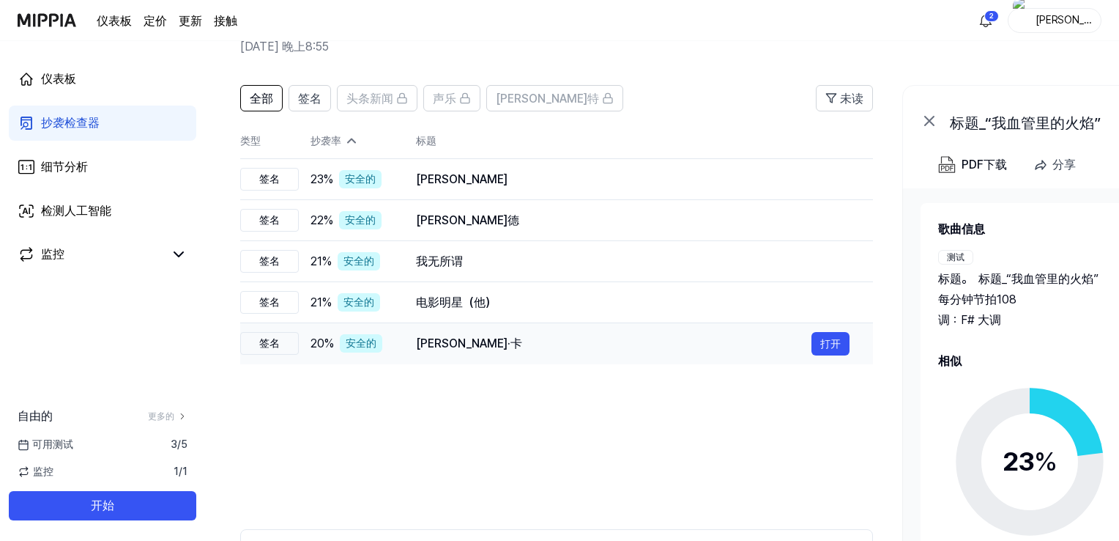
click at [431, 346] on font "[PERSON_NAME]·卡" at bounding box center [469, 343] width 106 height 14
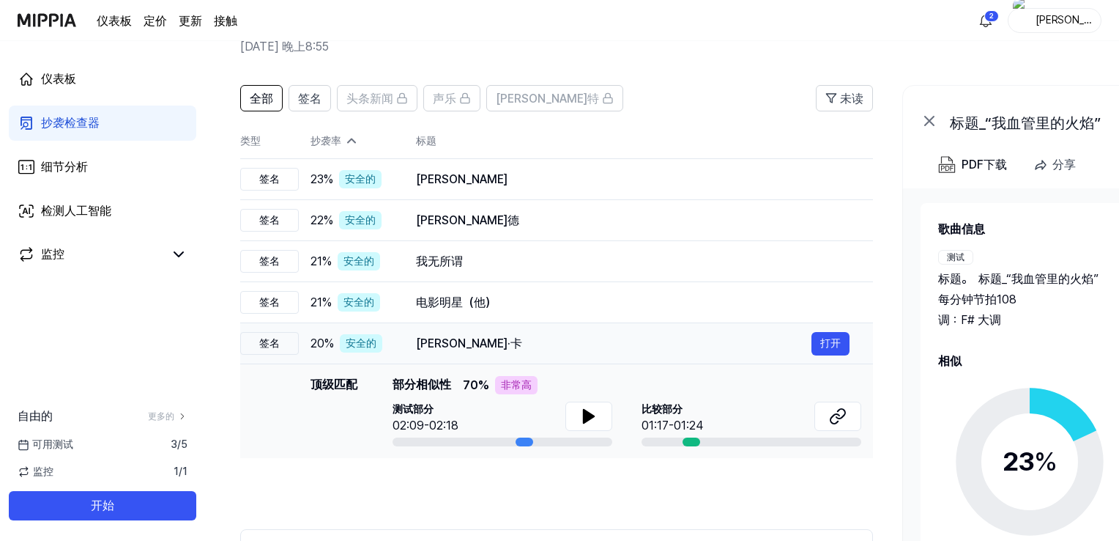
click at [431, 348] on font "[PERSON_NAME]·卡" at bounding box center [469, 343] width 106 height 14
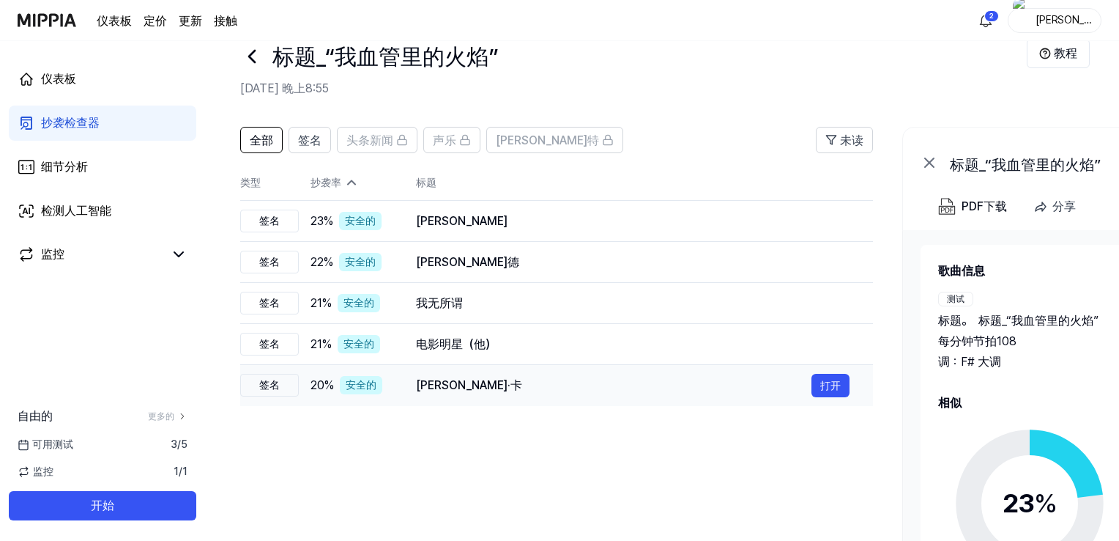
scroll to position [0, 0]
